Goal: Task Accomplishment & Management: Complete application form

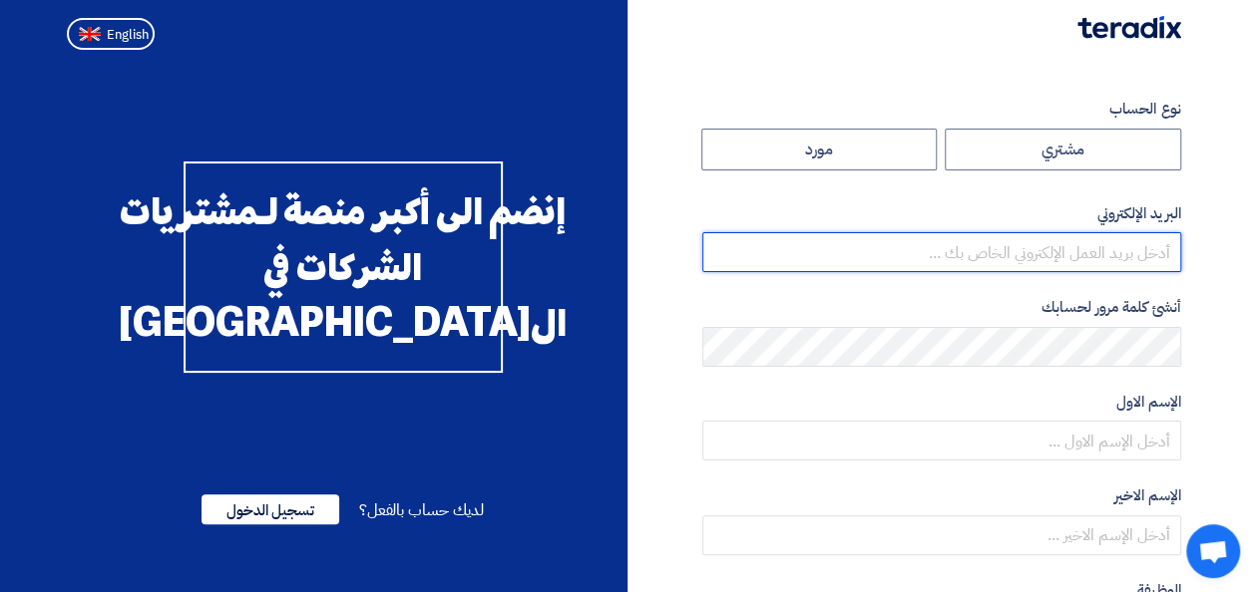
type input "[EMAIL_ADDRESS][PERSON_NAME][DOMAIN_NAME]"
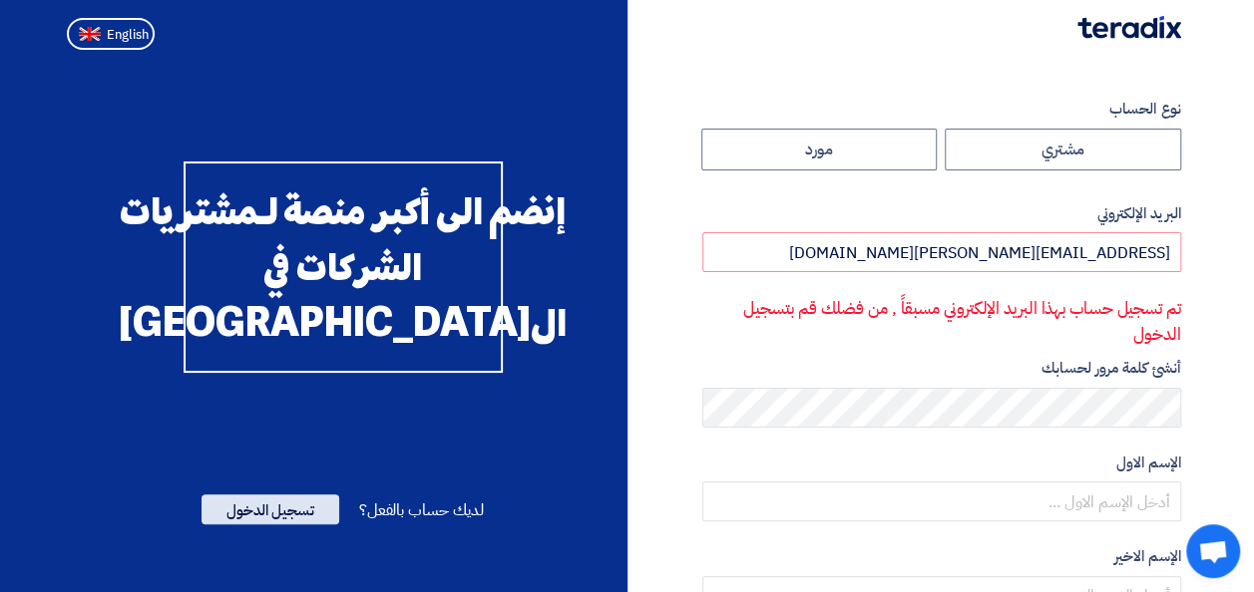
click at [279, 525] on span "تسجيل الدخول" at bounding box center [270, 510] width 138 height 30
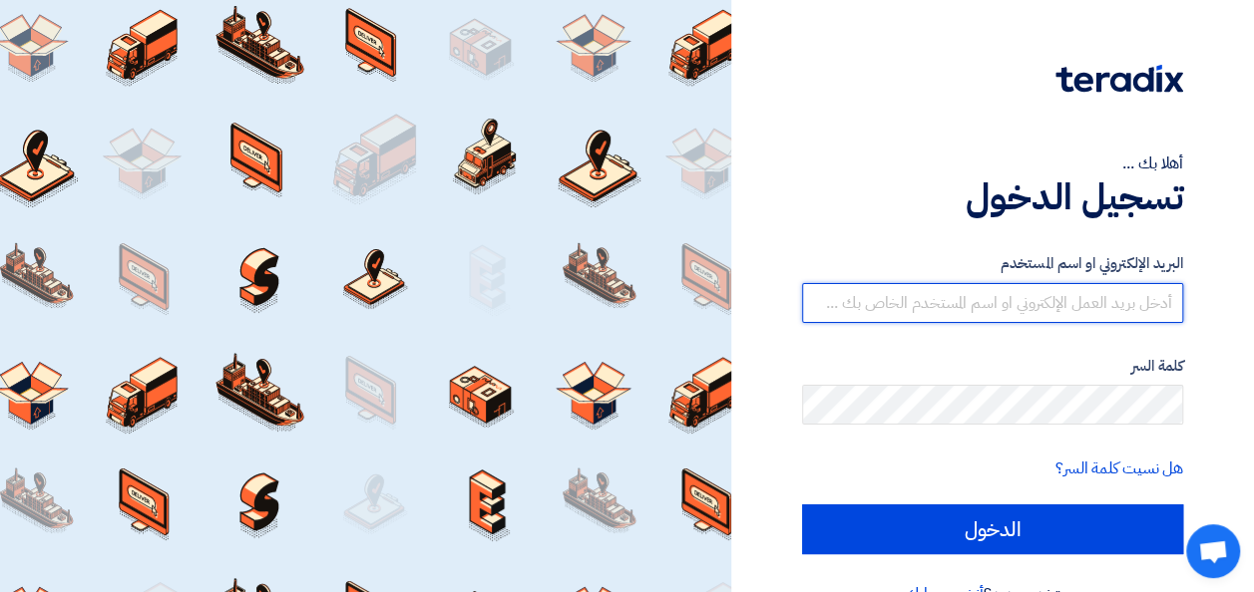
type input "[EMAIL_ADDRESS][PERSON_NAME][DOMAIN_NAME]"
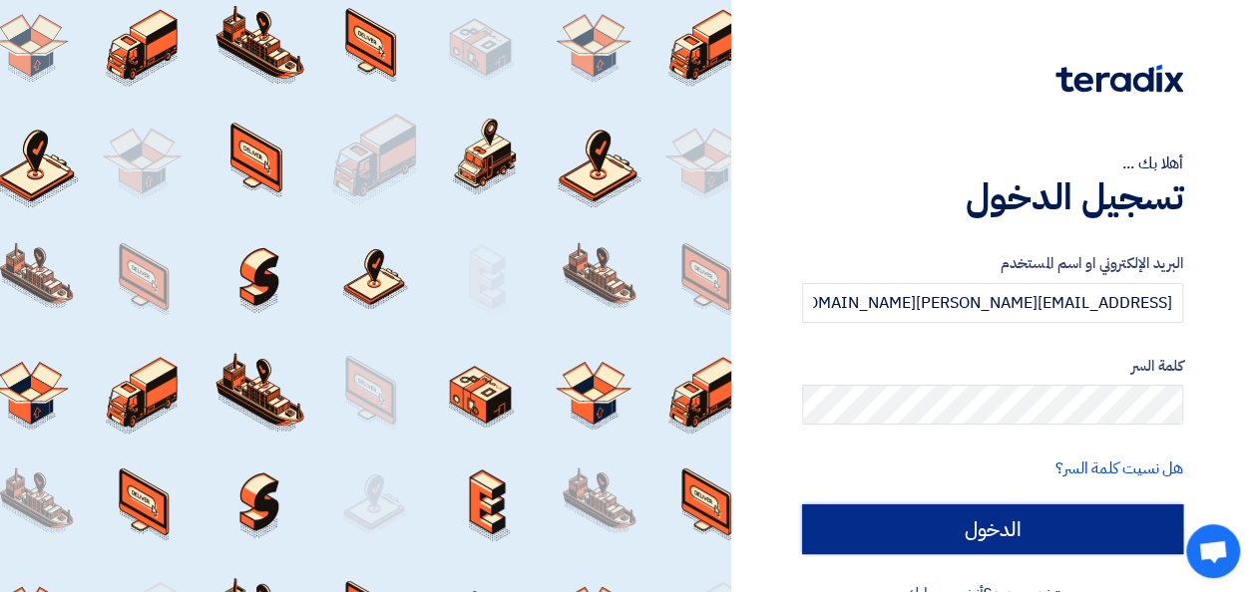
click at [930, 533] on input "الدخول" at bounding box center [992, 530] width 381 height 50
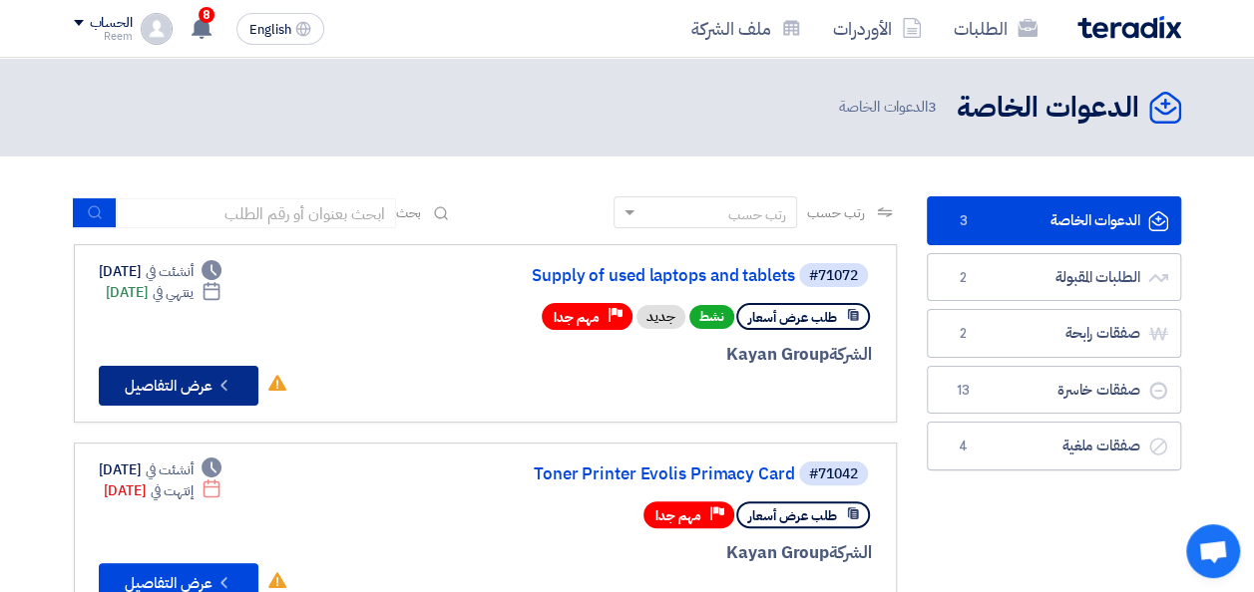
click at [193, 380] on button "Check details عرض التفاصيل" at bounding box center [179, 386] width 160 height 40
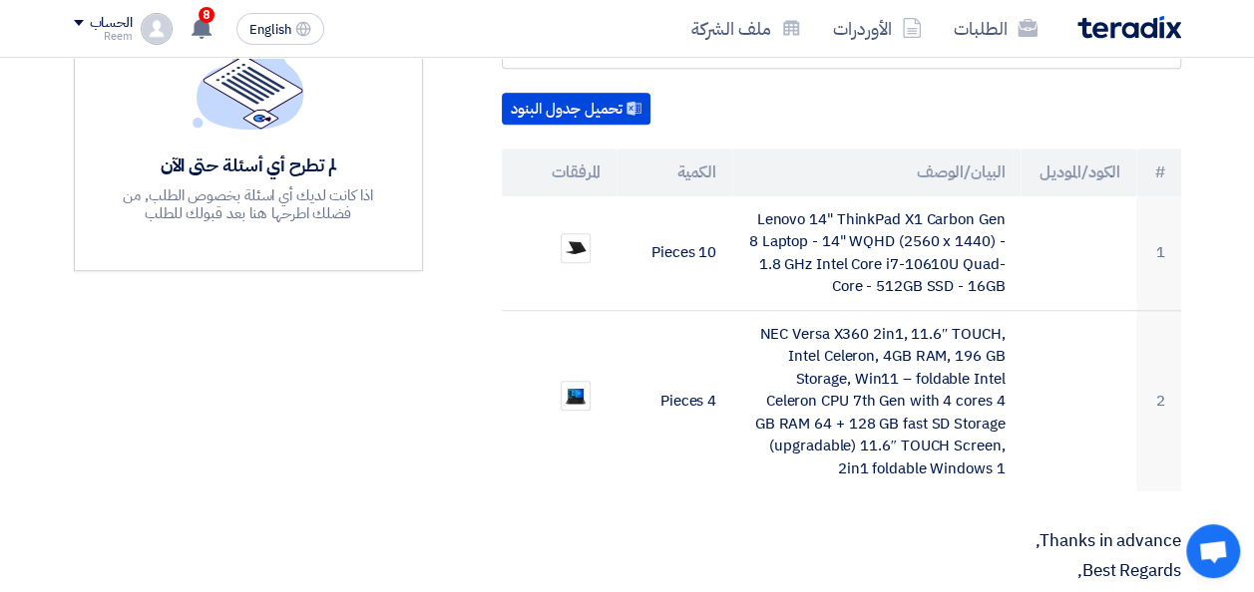
scroll to position [639, 0]
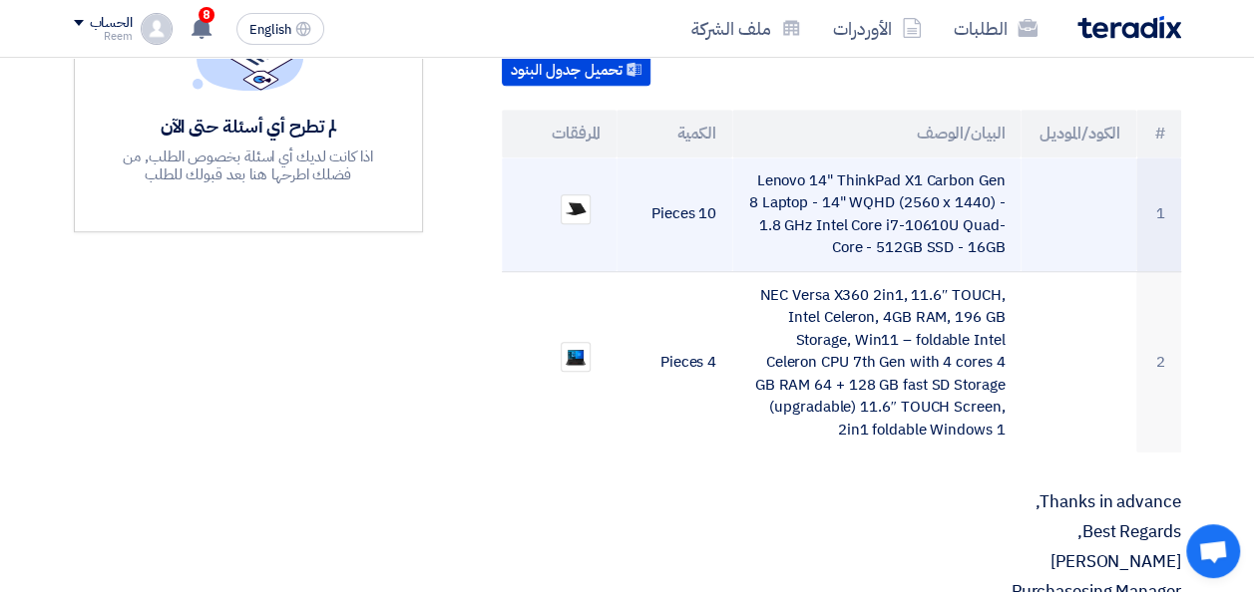
click at [877, 158] on td "Lenovo 14" ThinkPad X1 Carbon Gen 8 Laptop - 14" WQHD (2560 x 1440) - 1.8 GHz I…" at bounding box center [876, 215] width 288 height 115
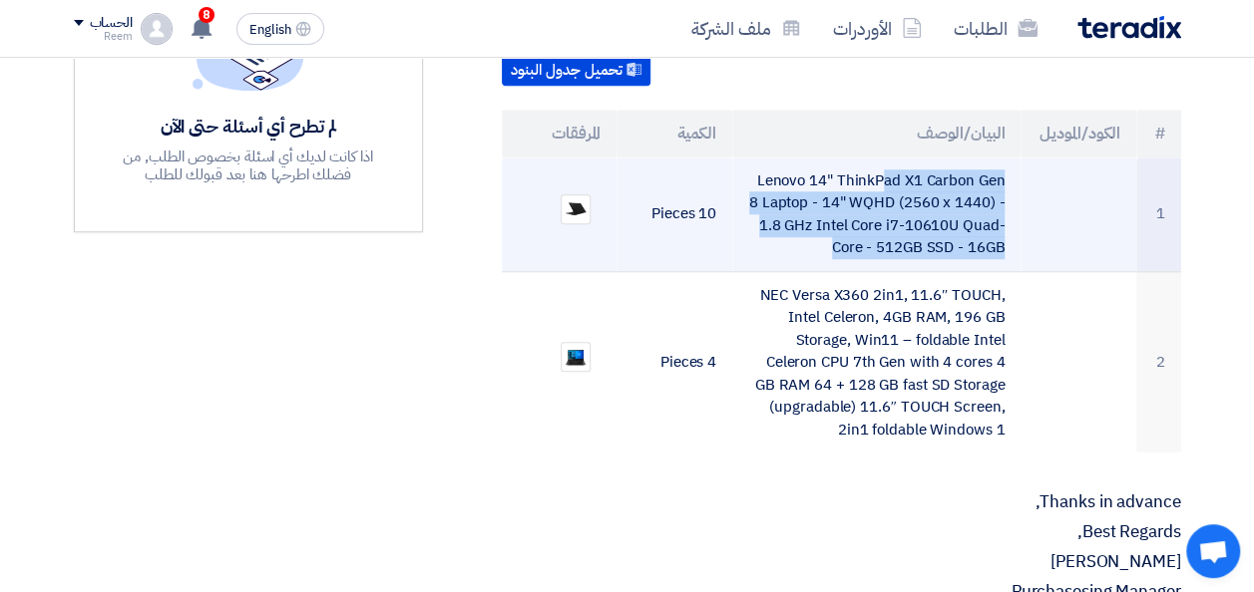
click at [877, 158] on td "Lenovo 14" ThinkPad X1 Carbon Gen 8 Laptop - 14" WQHD (2560 x 1440) - 1.8 GHz I…" at bounding box center [876, 215] width 288 height 115
copy tr "Lenovo 14" ThinkPad X1 Carbon Gen 8 Laptop - 14" WQHD (2560 x 1440) - 1.8 GHz I…"
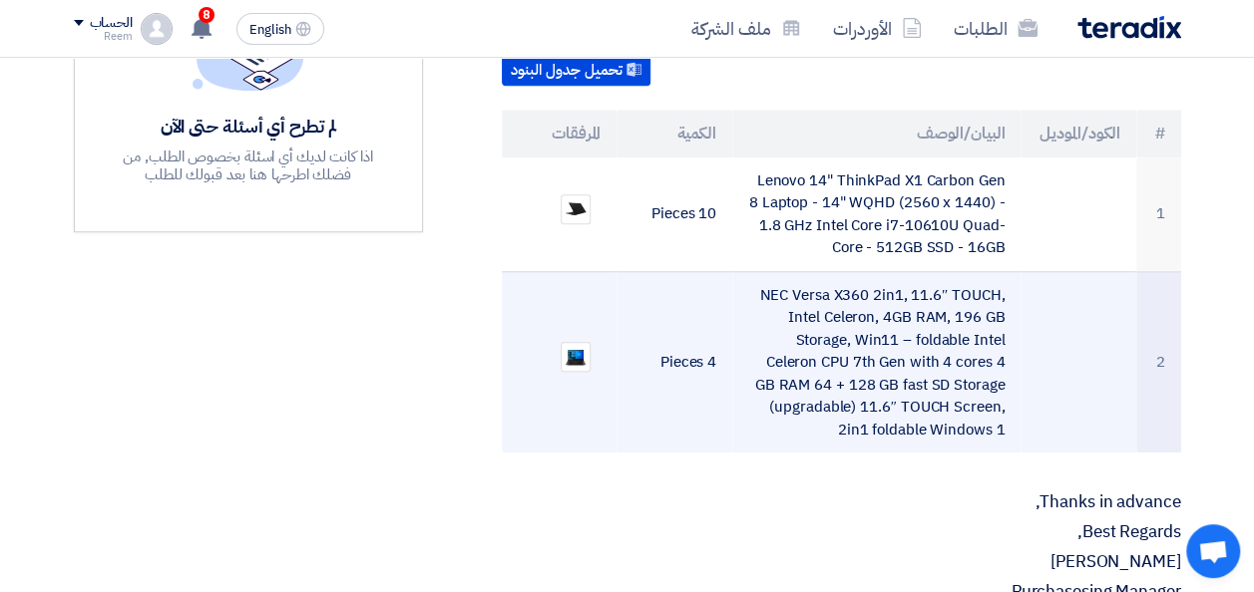
click at [857, 303] on td "NEC Versa X360 2in1, 11.6″ TOUCH, Intel Celeron, 4GB RAM, 196 GB Storage, Win11…" at bounding box center [876, 362] width 288 height 182
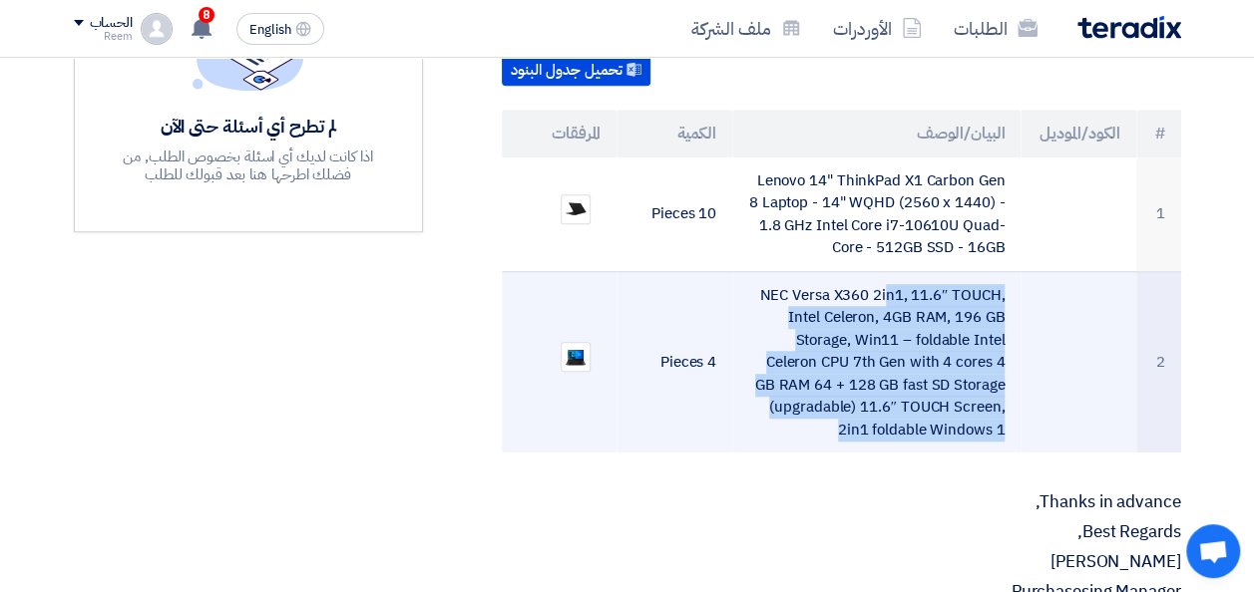
click at [857, 303] on td "NEC Versa X360 2in1, 11.6″ TOUCH, Intel Celeron, 4GB RAM, 196 GB Storage, Win11…" at bounding box center [876, 362] width 288 height 182
copy tr "NEC Versa X360 2in1, 11.6″ TOUCH, Intel Celeron, 4GB RAM, 196 GB Storage, Win11…"
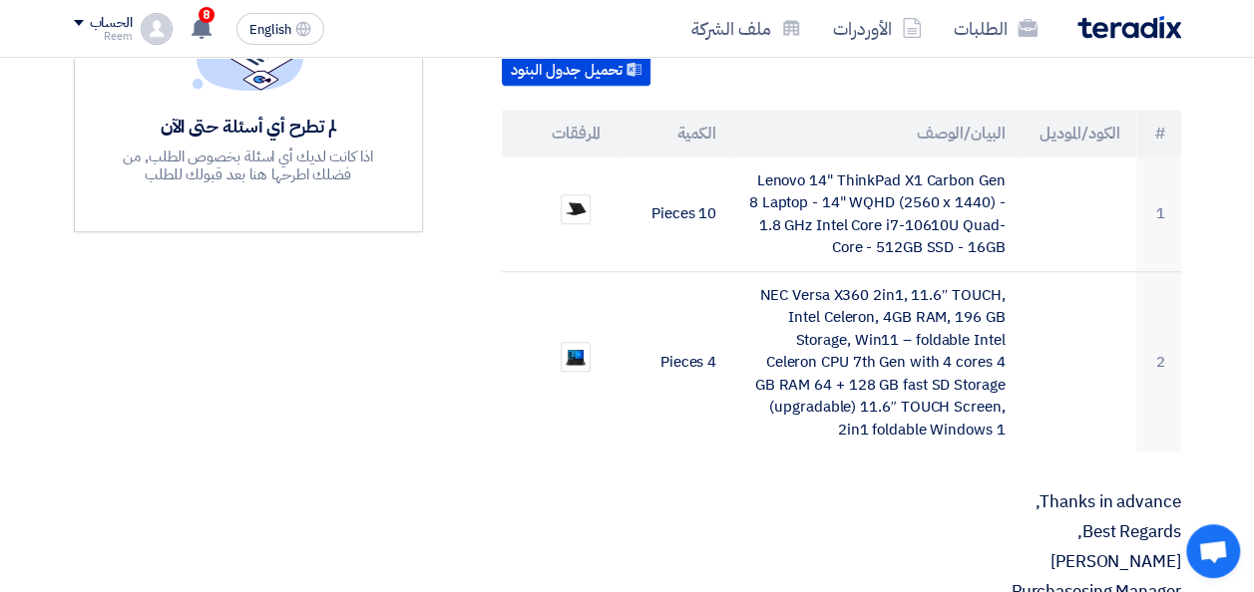
click at [555, 523] on p "Best Regards," at bounding box center [841, 533] width 679 height 20
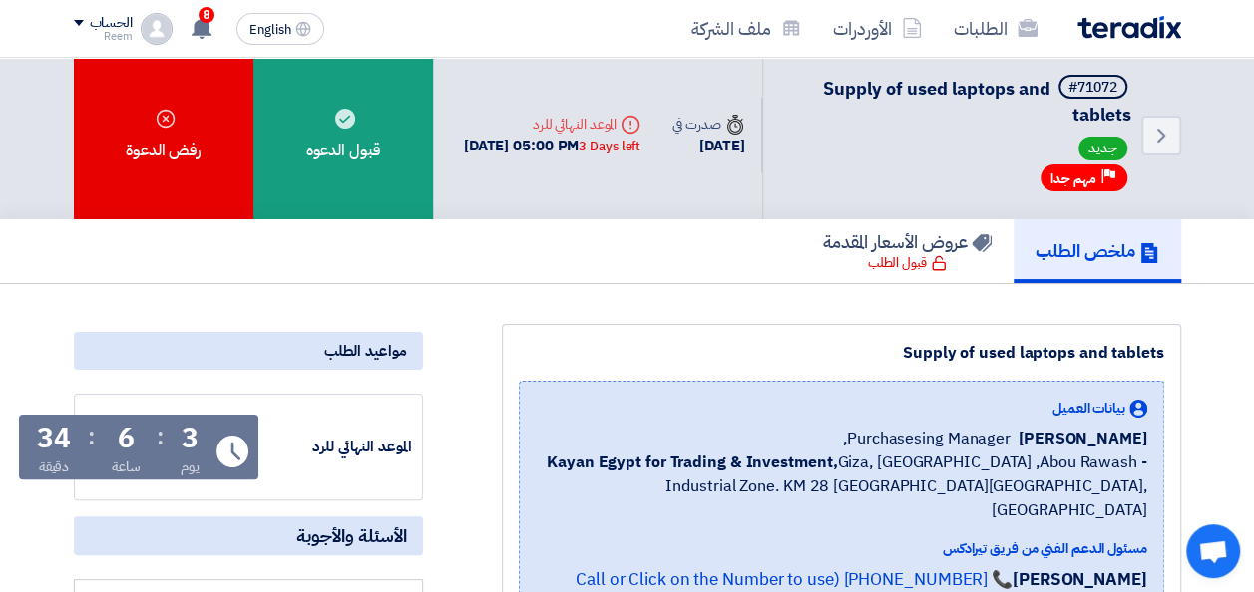
scroll to position [0, 0]
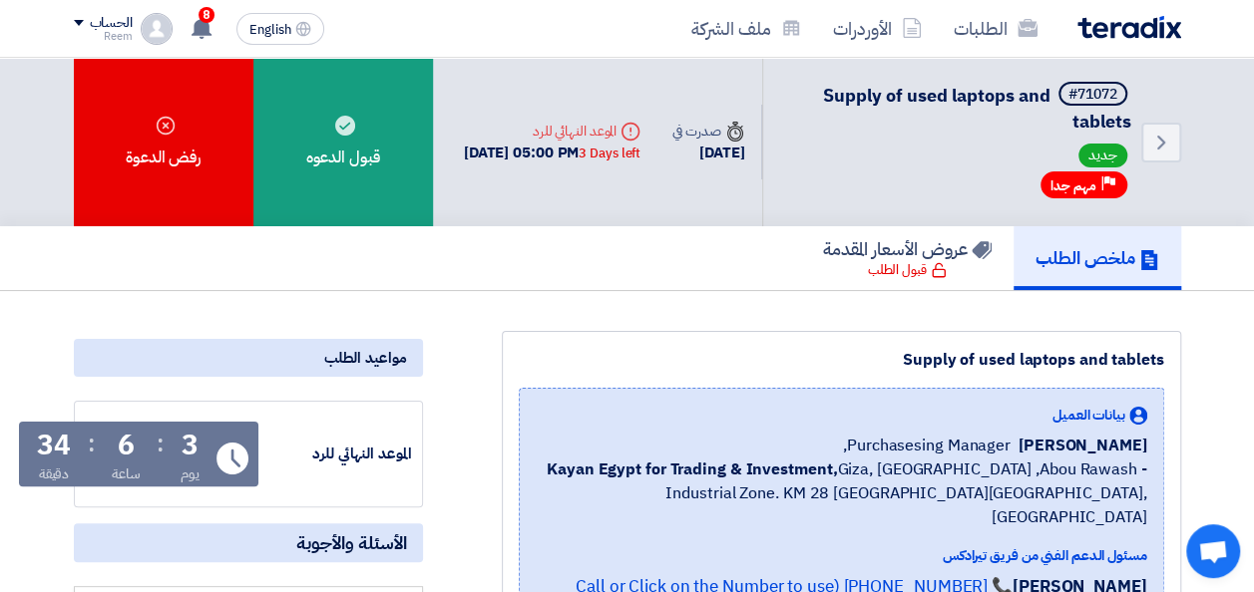
click at [1023, 94] on span "Supply of used laptops and tablets" at bounding box center [977, 108] width 308 height 53
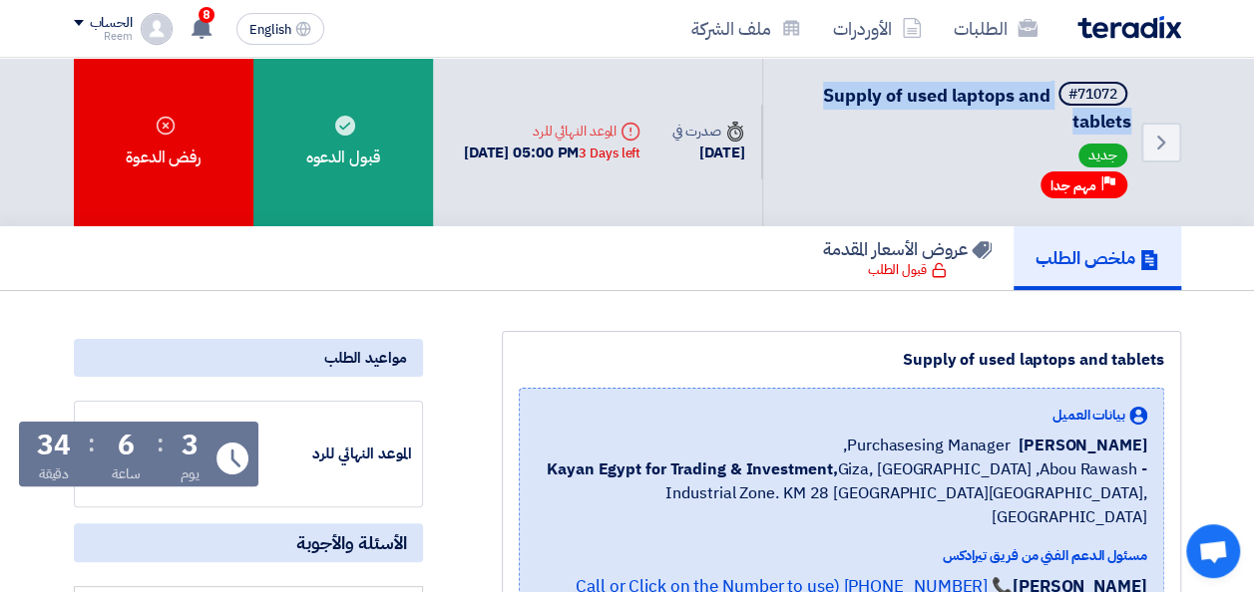
click at [1023, 94] on span "Supply of used laptops and tablets" at bounding box center [977, 108] width 308 height 53
copy div "Supply of used laptops and tablets"
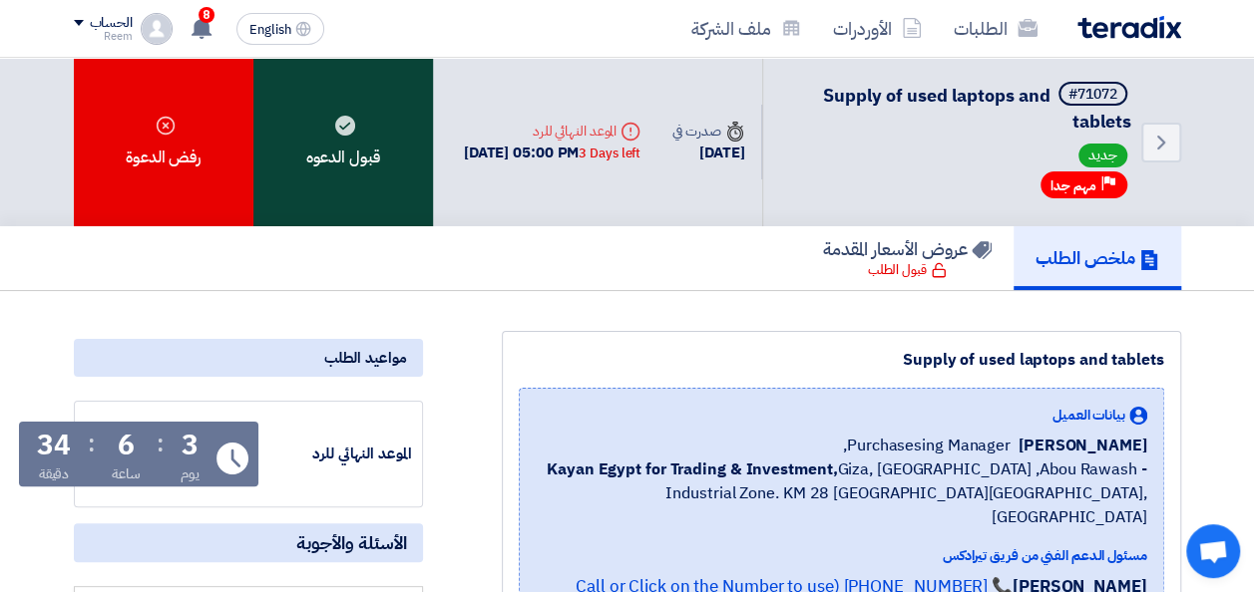
click at [357, 167] on div "قبول الدعوه" at bounding box center [343, 142] width 180 height 169
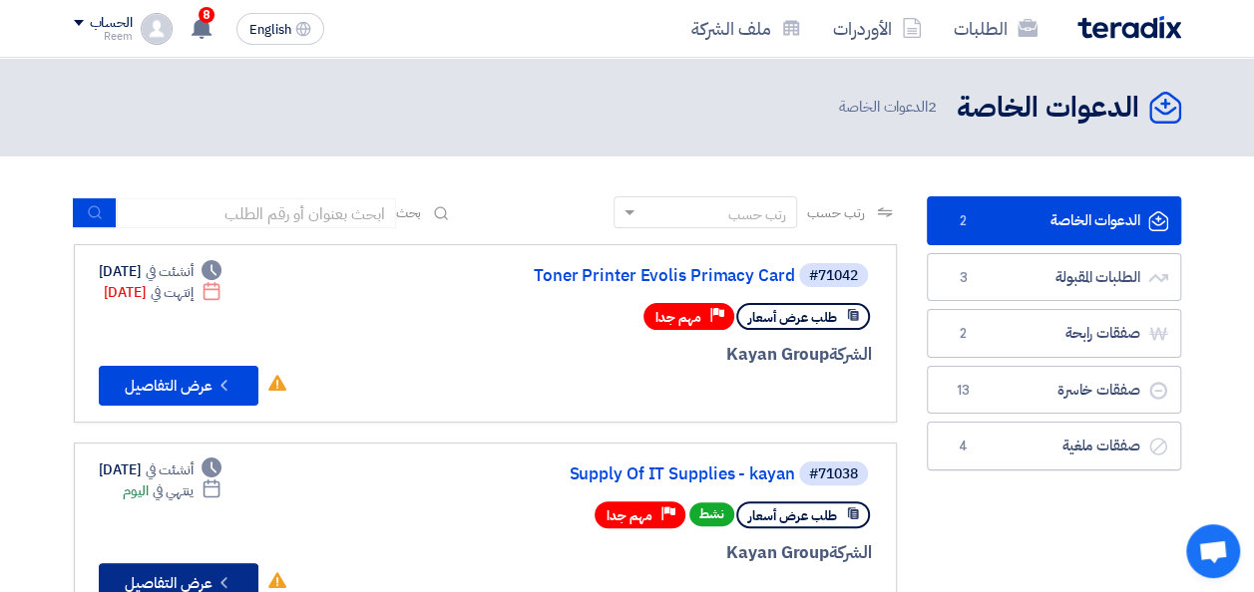
click at [186, 574] on button "Check details عرض التفاصيل" at bounding box center [179, 584] width 160 height 40
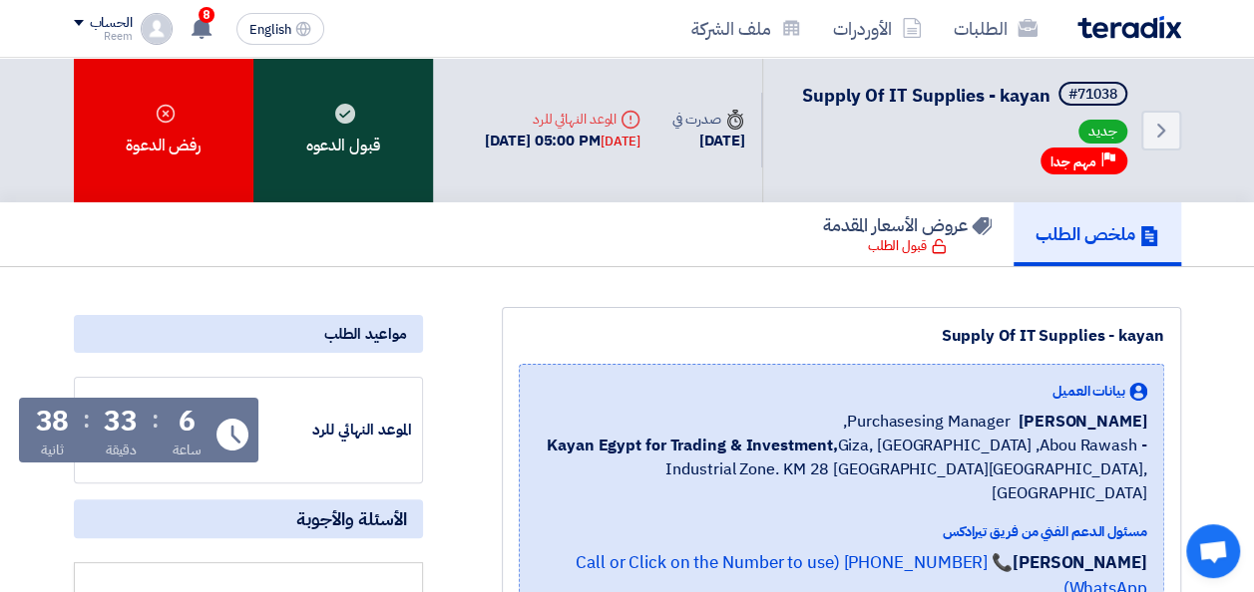
click at [345, 165] on div "قبول الدعوه" at bounding box center [343, 130] width 180 height 145
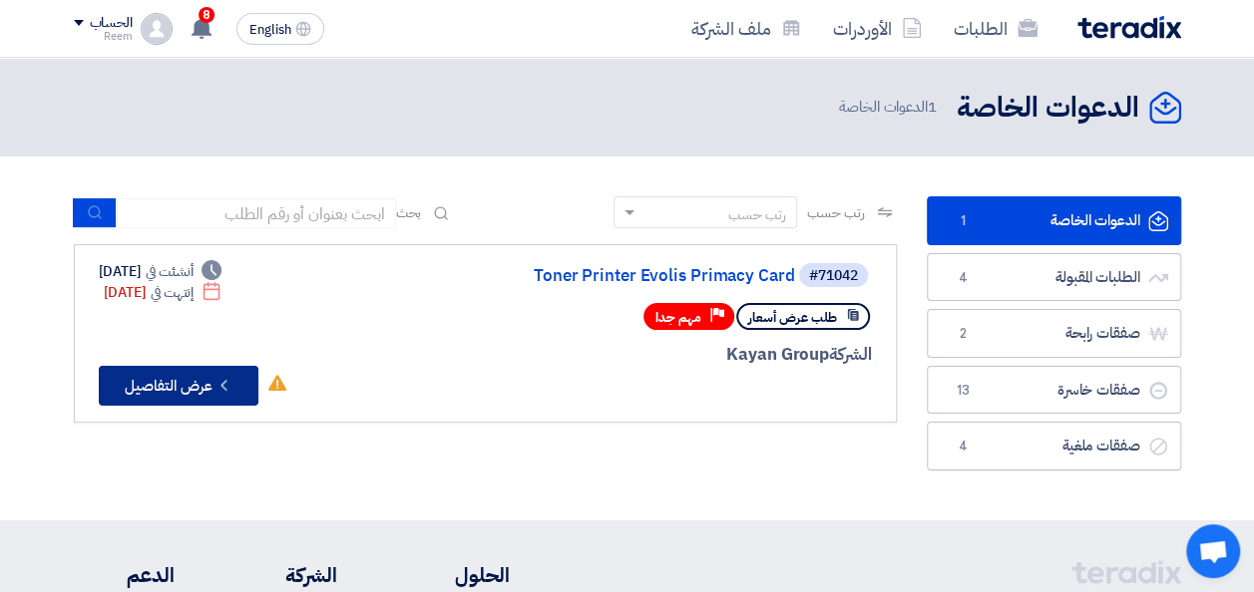
click at [176, 379] on button "Check details عرض التفاصيل" at bounding box center [179, 386] width 160 height 40
